Goal: Information Seeking & Learning: Learn about a topic

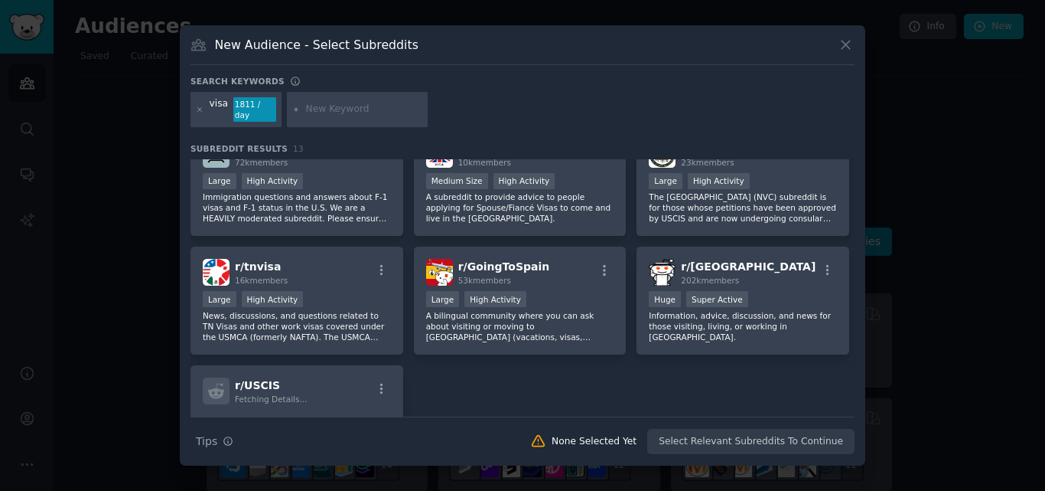
scroll to position [358, 0]
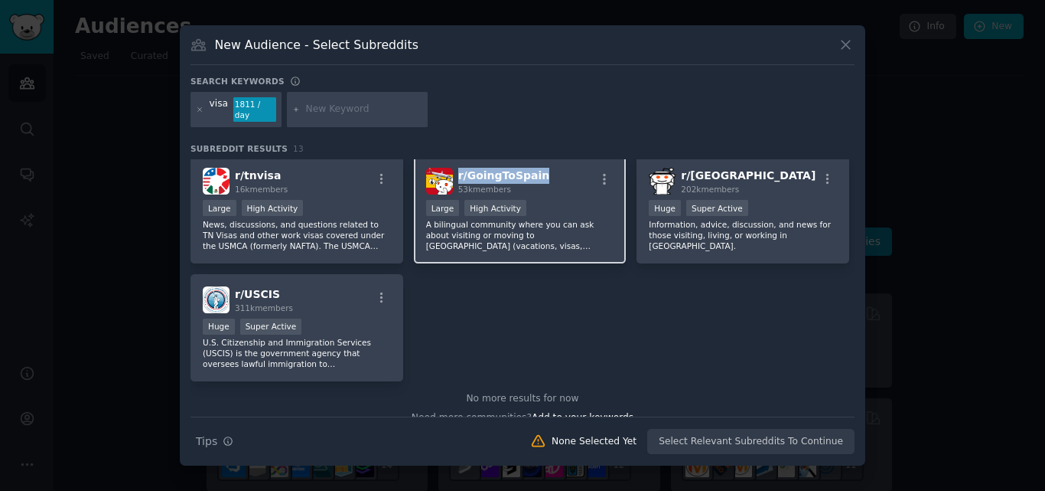
drag, startPoint x: 526, startPoint y: 174, endPoint x: 456, endPoint y: 173, distance: 70.4
click at [456, 173] on div "r/ GoingToSpain 53k members" at bounding box center [520, 181] width 188 height 27
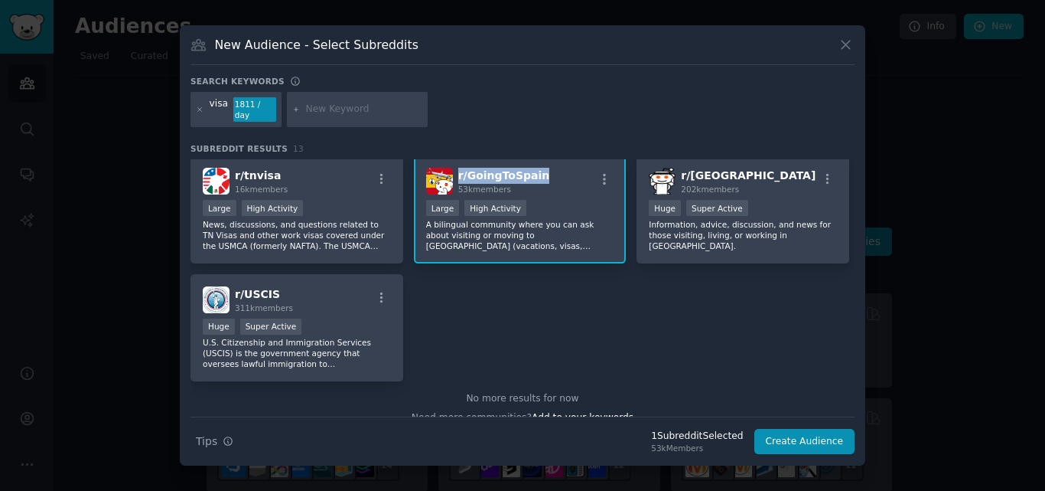
copy span "r/ GoingToSpain"
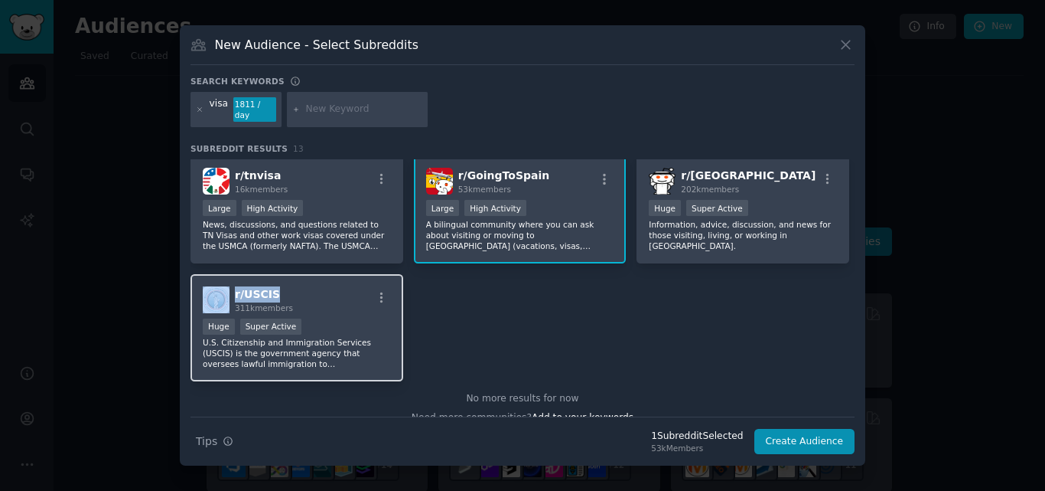
drag, startPoint x: 292, startPoint y: 287, endPoint x: 224, endPoint y: 288, distance: 67.3
click at [224, 288] on div "r/ USCIS 311k members" at bounding box center [297, 299] width 188 height 27
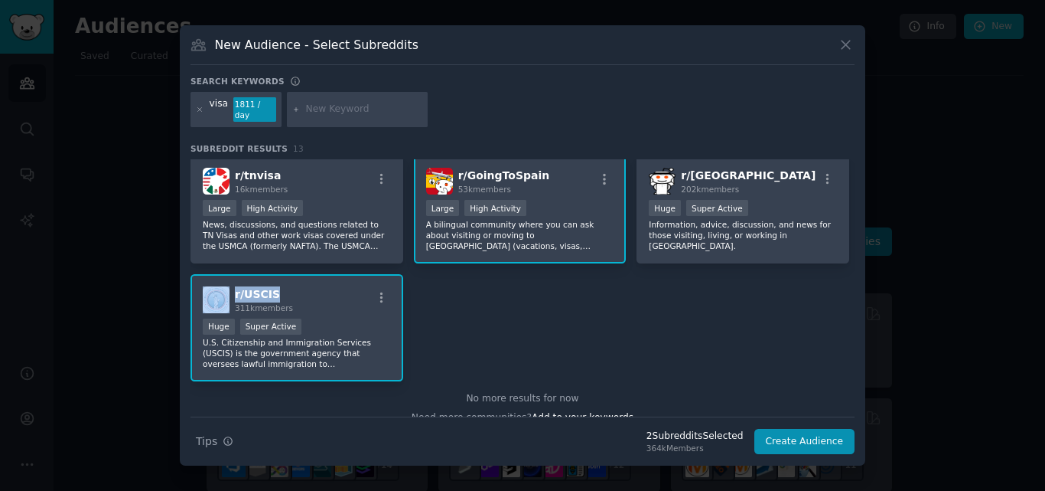
copy div "r/ USCIS"
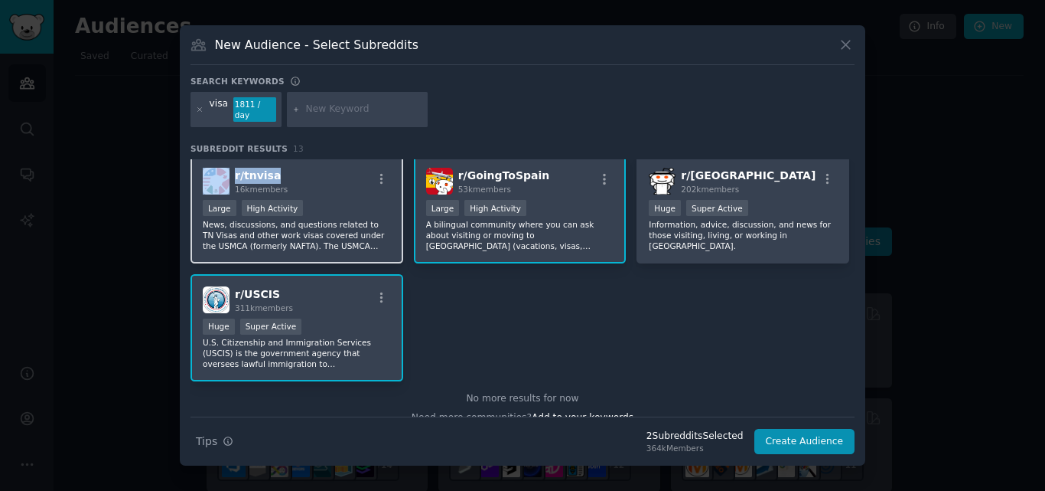
drag, startPoint x: 292, startPoint y: 172, endPoint x: 229, endPoint y: 175, distance: 63.6
click at [229, 175] on div "r/ tnvisa 16k members" at bounding box center [297, 181] width 188 height 27
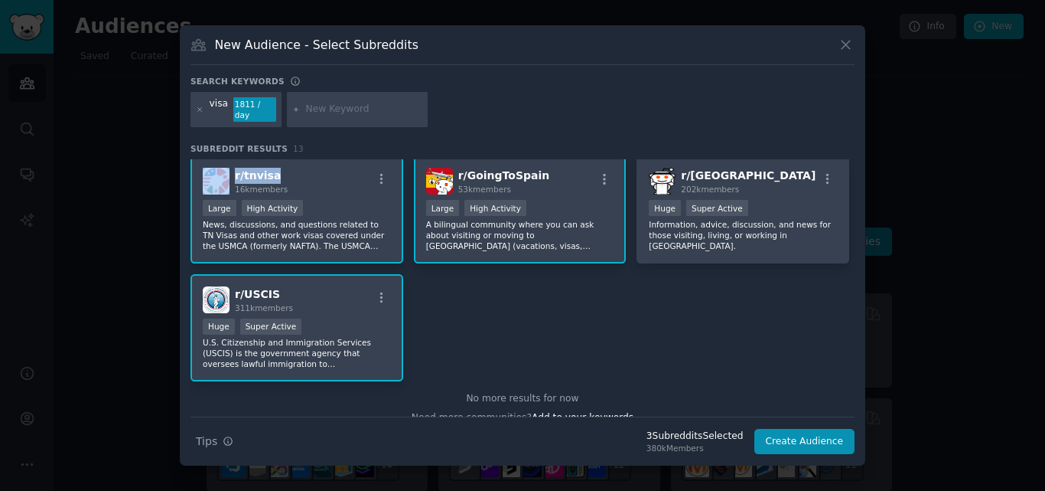
copy div "r/ tnvisa"
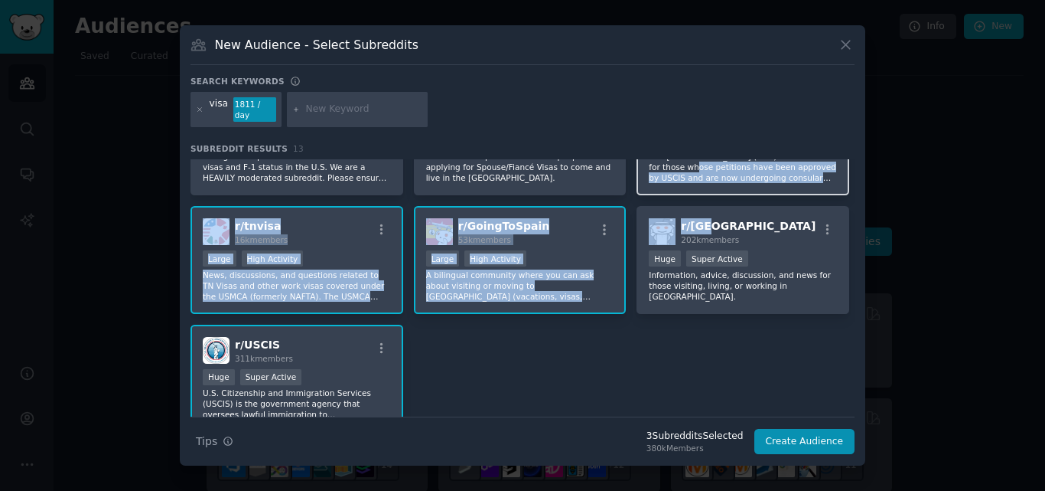
scroll to position [295, 0]
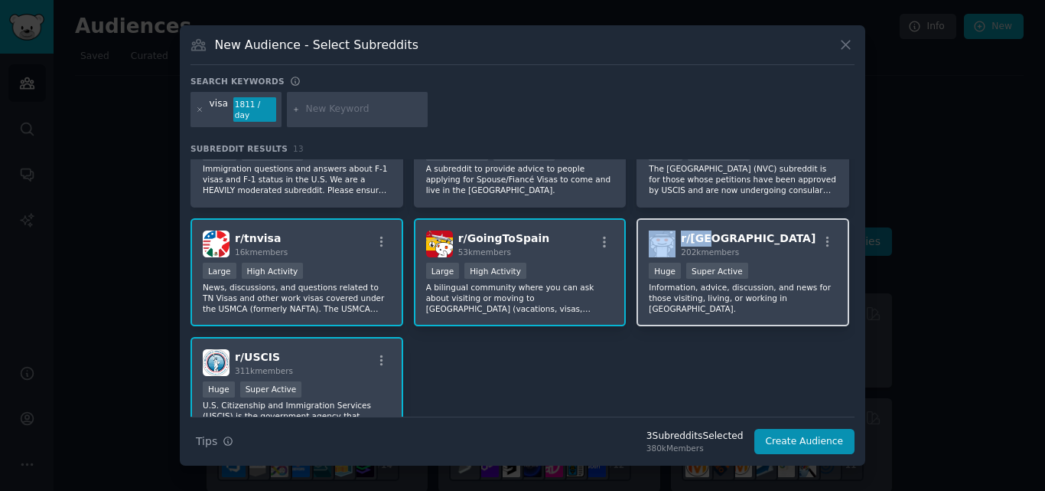
drag, startPoint x: 715, startPoint y: 167, endPoint x: 670, endPoint y: 235, distance: 81.7
click at [670, 235] on div "r/ UAE 202k members" at bounding box center [743, 243] width 188 height 27
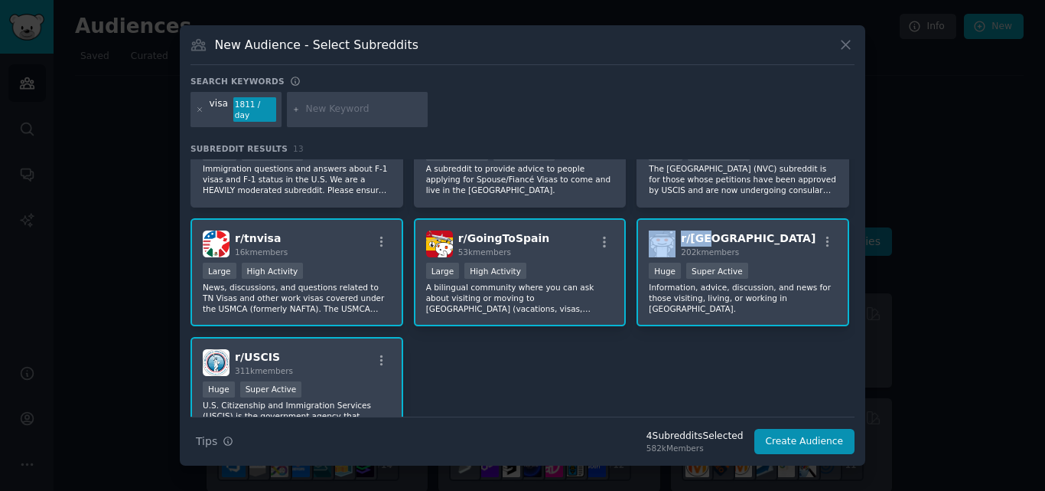
copy div "r/ [GEOGRAPHIC_DATA]"
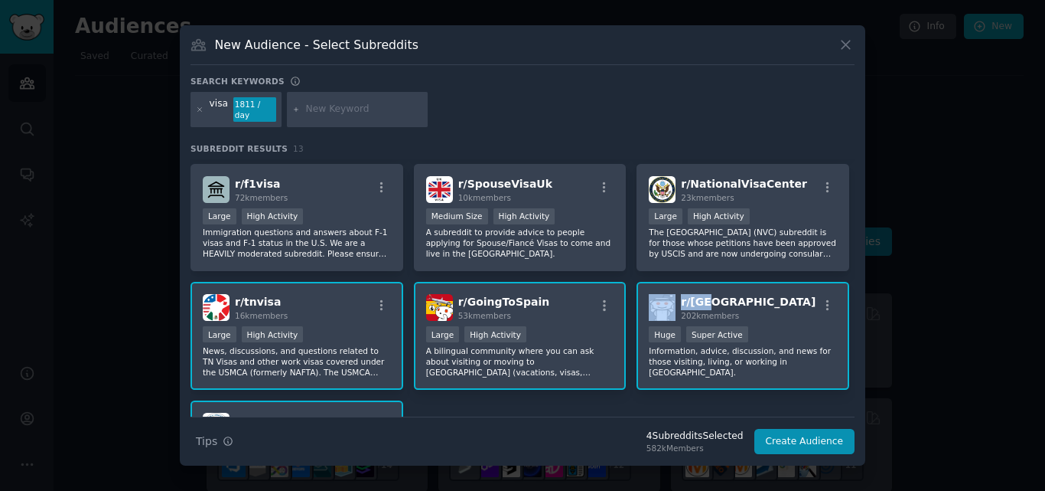
scroll to position [227, 0]
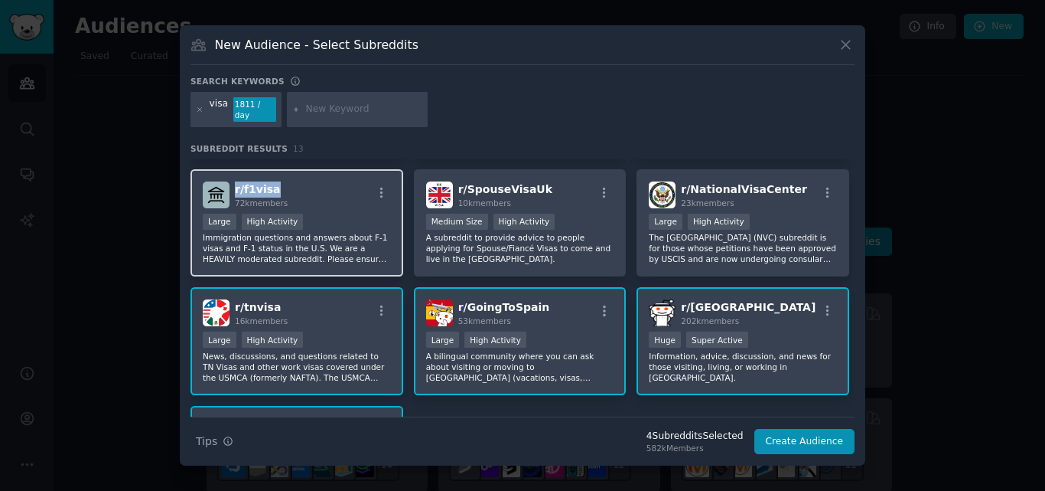
drag, startPoint x: 290, startPoint y: 177, endPoint x: 235, endPoint y: 186, distance: 55.9
click at [235, 186] on div "r/ f1visa 72k members" at bounding box center [297, 194] width 188 height 27
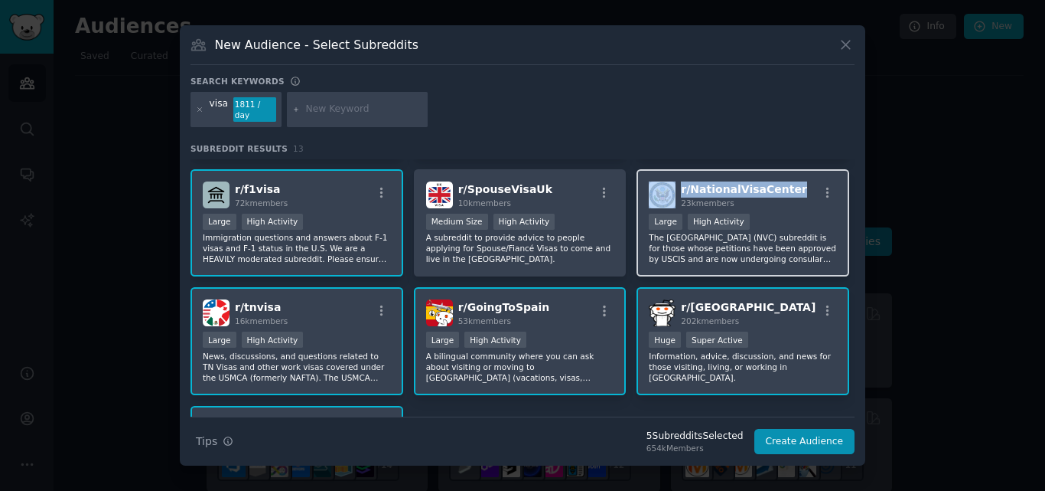
drag, startPoint x: 789, startPoint y: 186, endPoint x: 671, endPoint y: 184, distance: 117.9
click at [671, 184] on div "r/ NationalVisaCenter 23k members" at bounding box center [743, 194] width 188 height 27
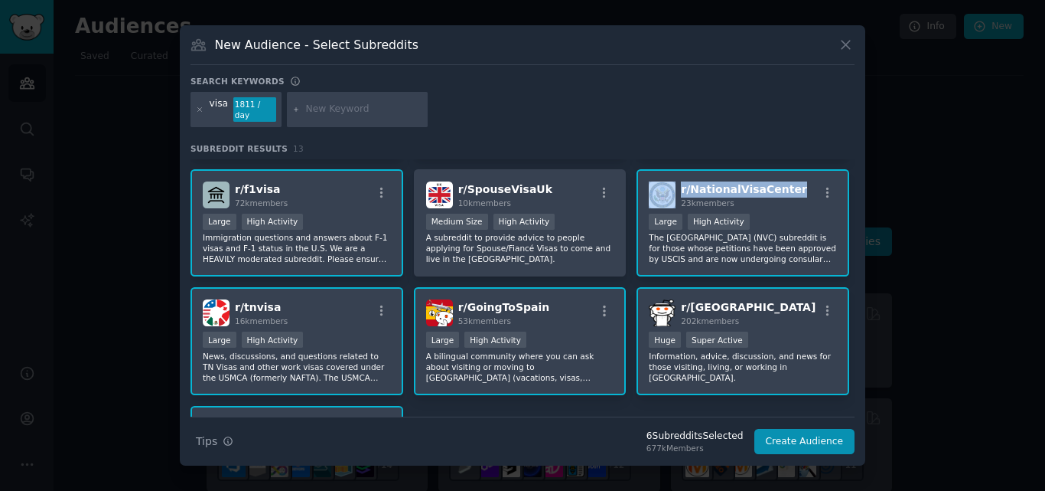
copy div "r/ NationalVisaCenter"
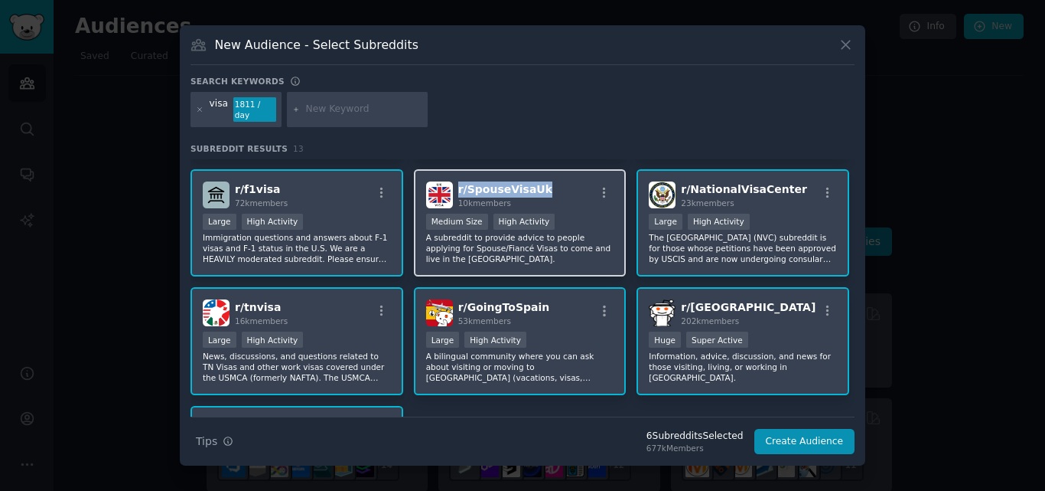
drag, startPoint x: 530, startPoint y: 184, endPoint x: 455, endPoint y: 185, distance: 75.0
click at [455, 185] on div "r/ SpouseVisaUk 10k members" at bounding box center [520, 194] width 188 height 27
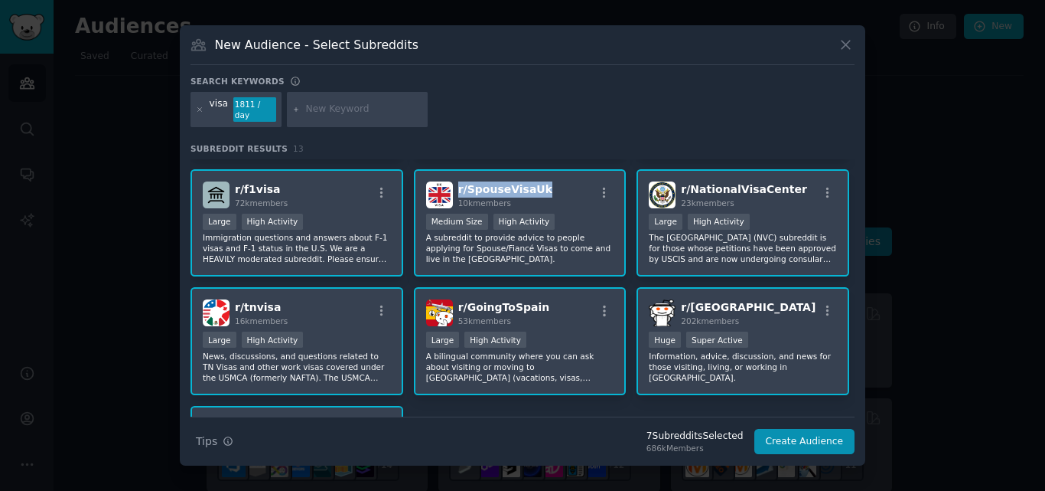
copy span "r/ SpouseVisaUk"
click at [112, 489] on div at bounding box center [522, 245] width 1045 height 491
